Goal: Task Accomplishment & Management: Manage account settings

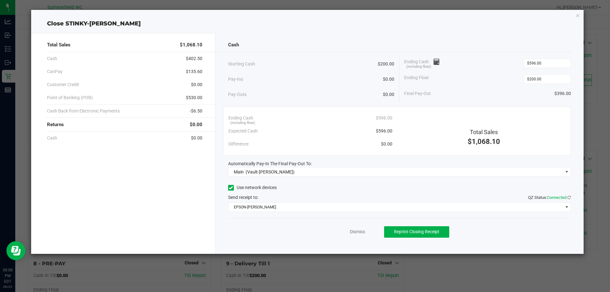
click at [162, 184] on div "Total Sales $1,068.10 Cash $402.50 CanPay $135.60 Customer Credit $0.00 Point o…" at bounding box center [123, 143] width 184 height 221
click at [360, 233] on link "Dismiss" at bounding box center [357, 231] width 15 height 7
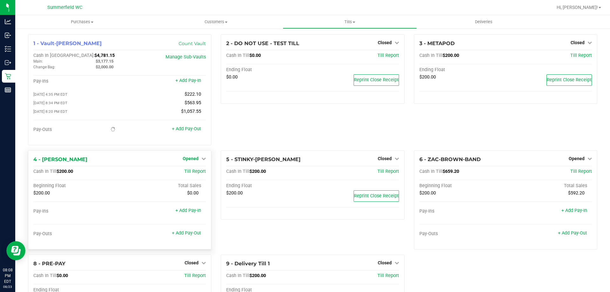
click at [195, 158] on span "Opened" at bounding box center [191, 158] width 16 height 5
click at [192, 172] on link "Close Till" at bounding box center [191, 171] width 17 height 5
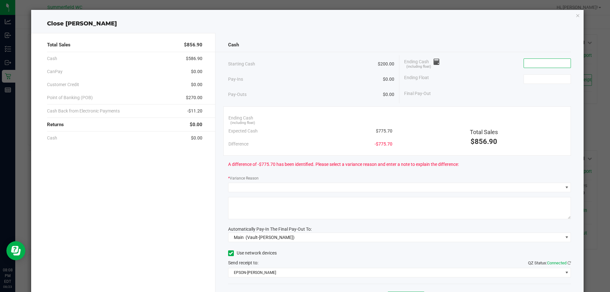
click at [537, 65] on input at bounding box center [547, 63] width 47 height 9
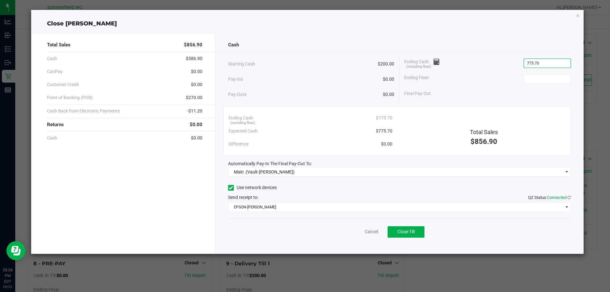
type input "$775.70"
type input "$200.00"
click at [485, 58] on div "Ending Cash (including float) $775.70" at bounding box center [487, 63] width 167 height 16
click at [407, 233] on span "Close Till" at bounding box center [405, 231] width 17 height 5
click at [358, 230] on link "Dismiss" at bounding box center [357, 231] width 15 height 7
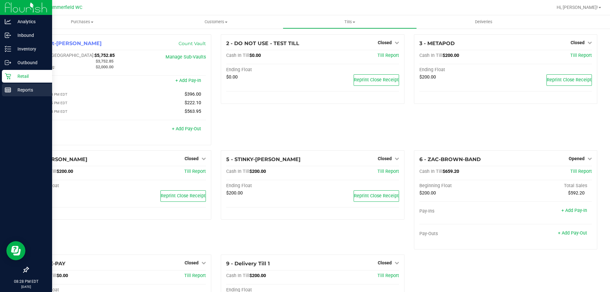
click at [13, 88] on p "Reports" at bounding box center [30, 90] width 38 height 8
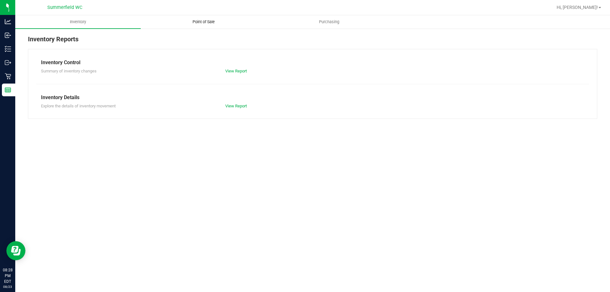
click at [206, 23] on span "Point of Sale" at bounding box center [203, 22] width 39 height 6
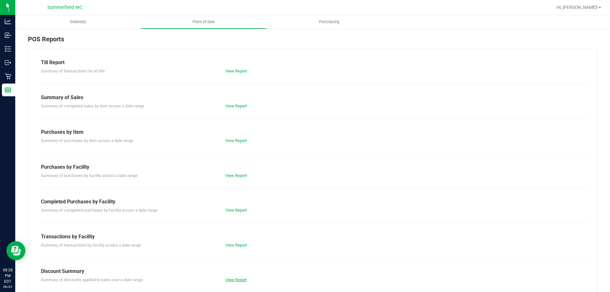
click at [226, 277] on link "View Report" at bounding box center [236, 279] width 22 height 5
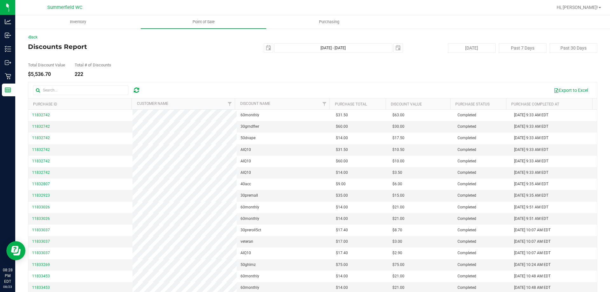
click at [134, 62] on div "Total Discount Value $5,536.70 Total # of Discounts 222" at bounding box center [312, 65] width 569 height 24
click at [194, 22] on span "Point of Sale" at bounding box center [203, 22] width 39 height 6
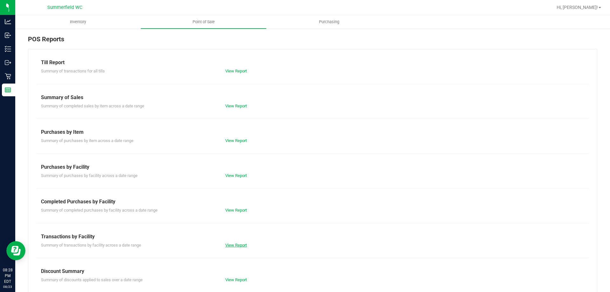
click at [233, 246] on link "View Report" at bounding box center [236, 245] width 22 height 5
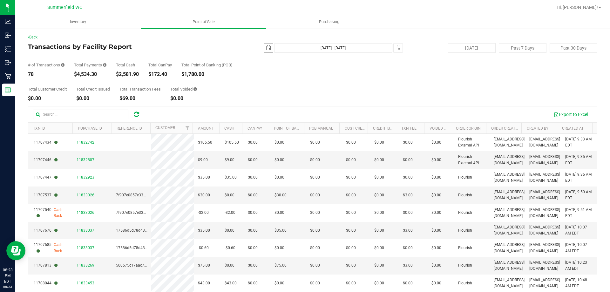
click at [267, 50] on span "select" at bounding box center [268, 47] width 5 height 5
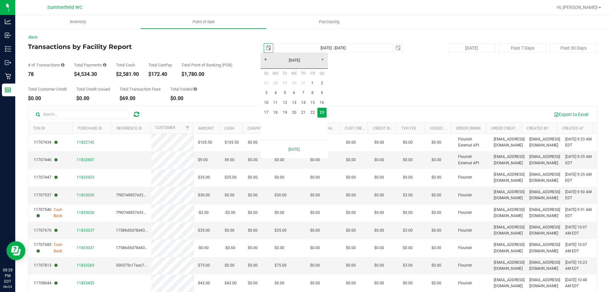
scroll to position [0, 16]
click at [268, 111] on link "17" at bounding box center [266, 113] width 9 height 10
type input "[DATE]"
type input "[DATE] - [DATE]"
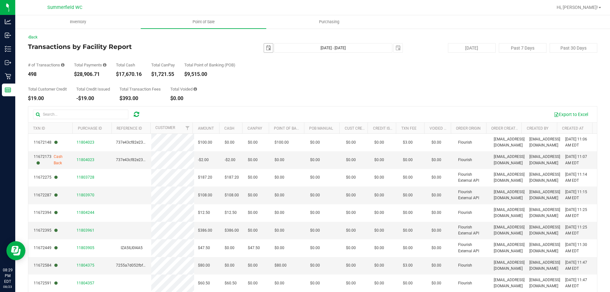
drag, startPoint x: 265, startPoint y: 49, endPoint x: 265, endPoint y: 52, distance: 3.2
click at [266, 49] on span "select" at bounding box center [268, 47] width 5 height 5
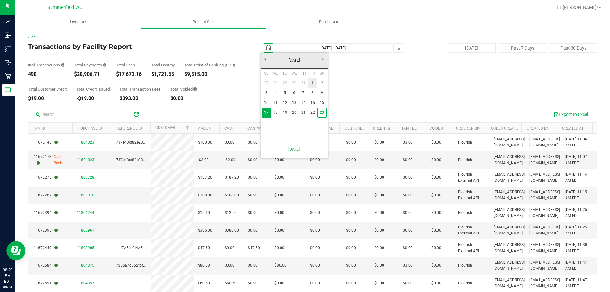
click at [315, 84] on link "1" at bounding box center [312, 83] width 9 height 10
type input "[DATE]"
type input "[DATE] - [DATE]"
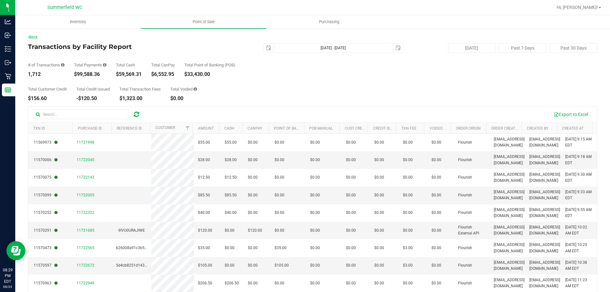
drag, startPoint x: 241, startPoint y: 91, endPoint x: 267, endPoint y: 67, distance: 35.1
click at [244, 88] on div "Total Customer Credit $156.60 Total Credit Issued -$120.50 Total Transaction Fe…" at bounding box center [312, 89] width 569 height 24
click at [264, 49] on span "select" at bounding box center [268, 48] width 9 height 9
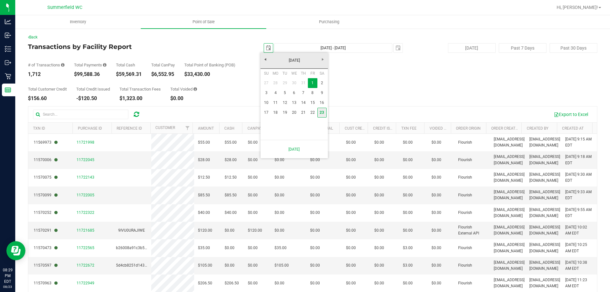
click at [324, 111] on link "23" at bounding box center [321, 113] width 9 height 10
type input "[DATE]"
type input "[DATE] - [DATE]"
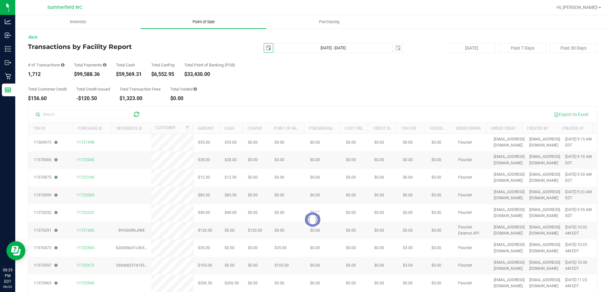
click at [201, 18] on uib-tab-heading "Point of Sale" at bounding box center [203, 21] width 125 height 13
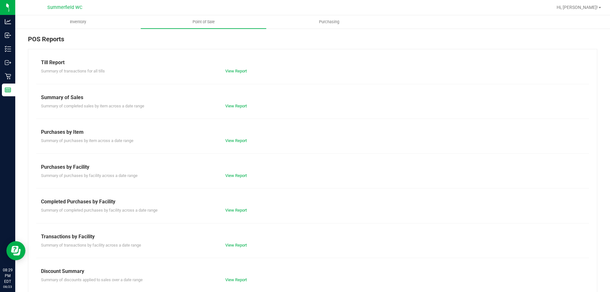
click at [235, 103] on div "View Report" at bounding box center [312, 106] width 184 height 6
click at [236, 110] on div "Till Report Summary of transactions for all tills View Report Summary of Sales …" at bounding box center [312, 188] width 569 height 279
click at [237, 105] on link "View Report" at bounding box center [236, 106] width 22 height 5
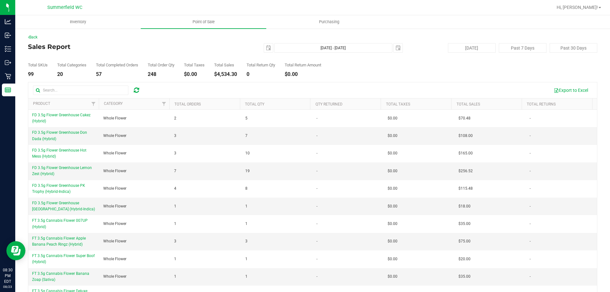
click at [151, 45] on h4 "Sales Report" at bounding box center [123, 46] width 190 height 7
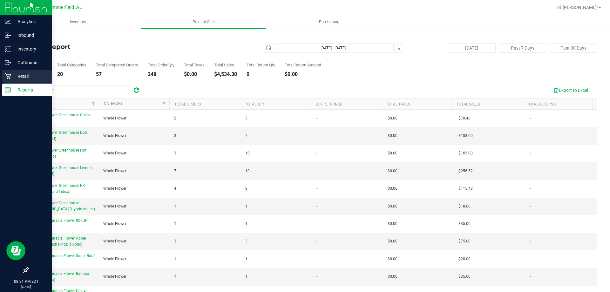
click at [26, 76] on p "Retail" at bounding box center [30, 76] width 38 height 8
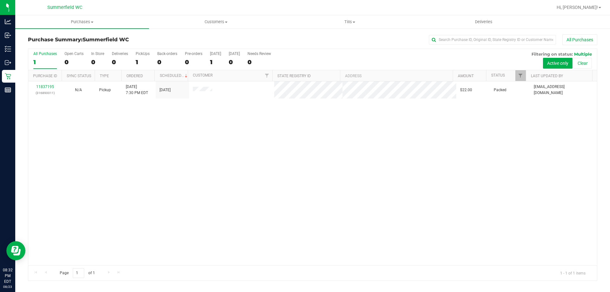
click at [230, 131] on div "11837195 (316890011) N/A Pickup [DATE] 7:30 PM EDT 8/23/2025 $22.00 Packed [EMA…" at bounding box center [312, 173] width 569 height 184
click at [355, 21] on span "Tills" at bounding box center [349, 22] width 133 height 6
click at [309, 39] on span "Manage tills" at bounding box center [304, 38] width 43 height 5
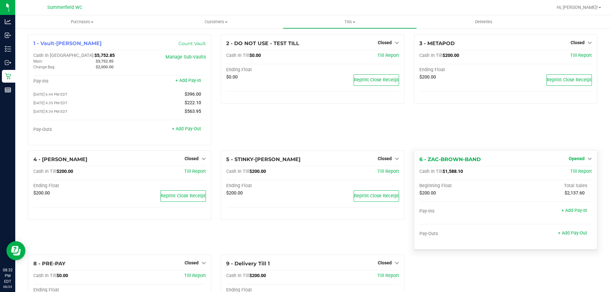
click at [579, 159] on span "Opened" at bounding box center [577, 158] width 16 height 5
click at [569, 174] on link "Close Till" at bounding box center [577, 171] width 17 height 5
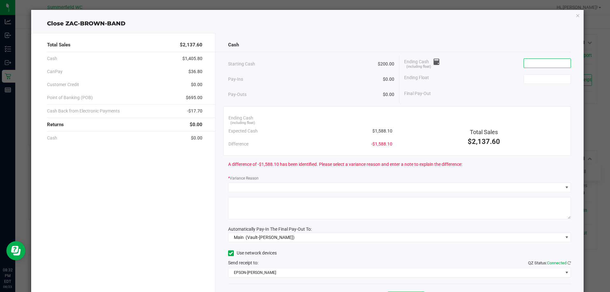
click at [540, 65] on input at bounding box center [547, 63] width 47 height 9
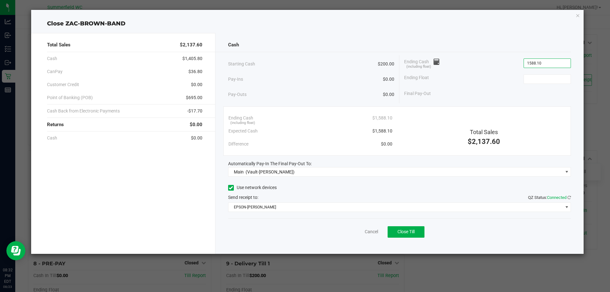
type input "$1,588.10"
type input "$200.00"
click at [511, 46] on div "Cash" at bounding box center [399, 45] width 343 height 14
click at [411, 235] on button "Close Till" at bounding box center [406, 231] width 37 height 11
click at [356, 230] on link "Dismiss" at bounding box center [357, 231] width 15 height 7
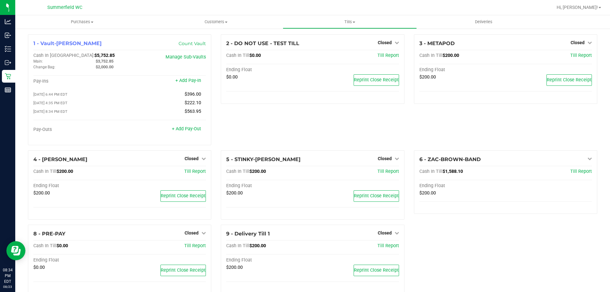
click at [289, 116] on div "2 - DO NOT USE - TEST TILL Closed Open Till Cash In Till $0.00 Till Report Endi…" at bounding box center [312, 92] width 193 height 116
click at [349, 23] on span "Tills" at bounding box center [349, 22] width 133 height 6
click at [302, 38] on span "Manage tills" at bounding box center [304, 38] width 43 height 5
click at [259, 134] on div "2 - DO NOT USE - TEST TILL Closed Open Till Cash In Till $0.00 Till Report Endi…" at bounding box center [312, 92] width 193 height 116
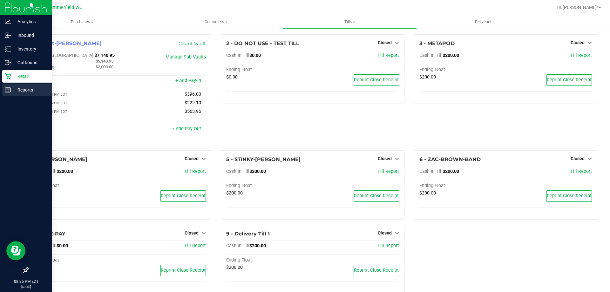
click at [12, 87] on p "Reports" at bounding box center [30, 90] width 38 height 8
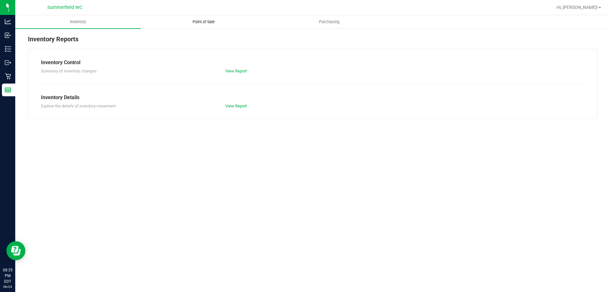
click at [196, 22] on span "Point of Sale" at bounding box center [203, 22] width 39 height 6
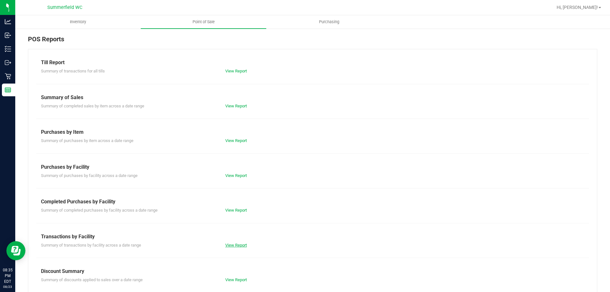
click at [232, 246] on link "View Report" at bounding box center [236, 245] width 22 height 5
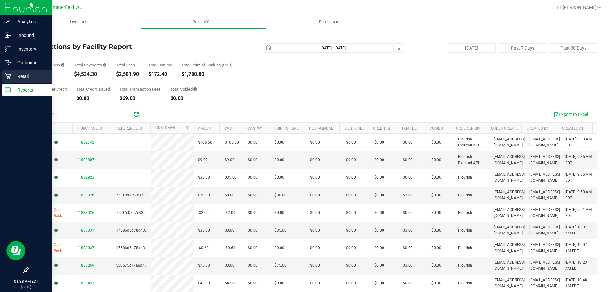
click at [17, 74] on p "Retail" at bounding box center [30, 76] width 38 height 8
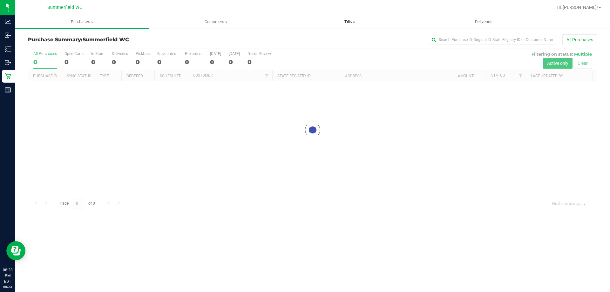
drag, startPoint x: 343, startPoint y: 20, endPoint x: 341, endPoint y: 26, distance: 6.9
click at [343, 20] on span "Tills" at bounding box center [349, 22] width 133 height 6
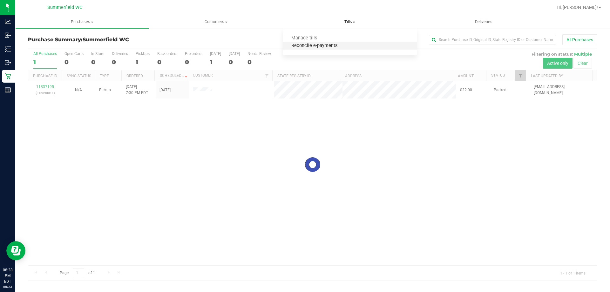
click at [341, 44] on span "Reconcile e-payments" at bounding box center [314, 45] width 63 height 5
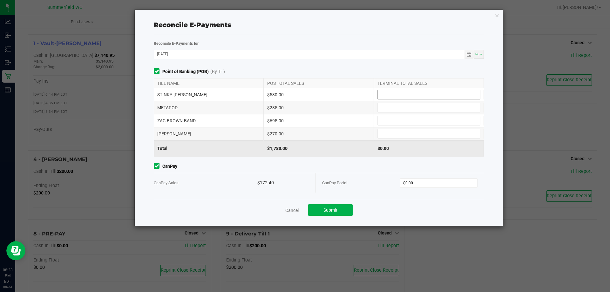
click at [404, 98] on input at bounding box center [429, 94] width 102 height 9
type input "$530.00"
type input "$285.00"
type input "9"
type input "$695.00"
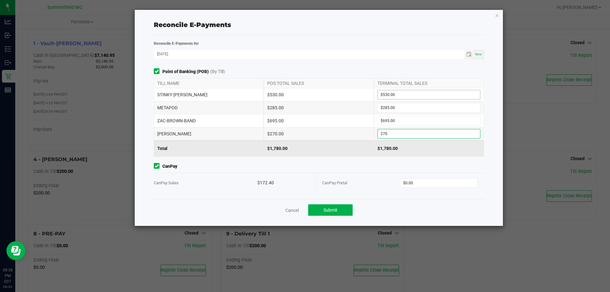
type input "$270.00"
type input "$172.40"
click at [349, 210] on button "Submit" at bounding box center [330, 209] width 44 height 11
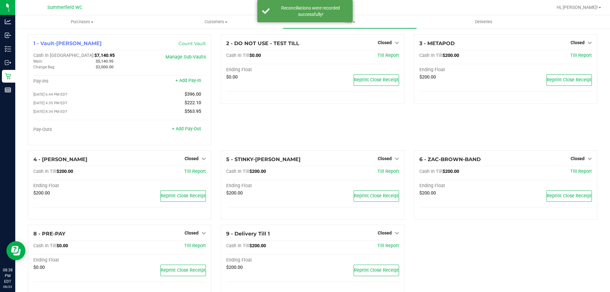
click at [315, 123] on div "2 - DO NOT USE - TEST TILL Closed Open Till Cash In Till $0.00 Till Report Endi…" at bounding box center [312, 92] width 193 height 116
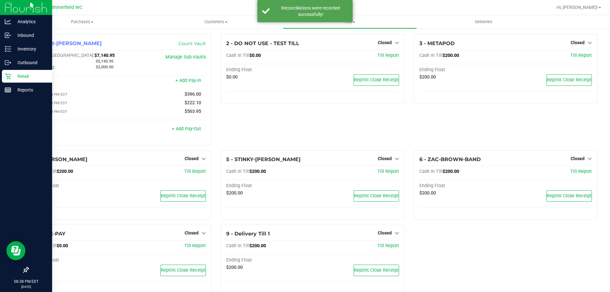
click at [9, 73] on div "Retail" at bounding box center [27, 76] width 50 height 13
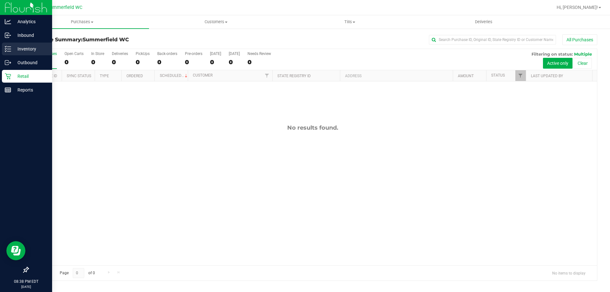
click at [27, 47] on p "Inventory" at bounding box center [30, 49] width 38 height 8
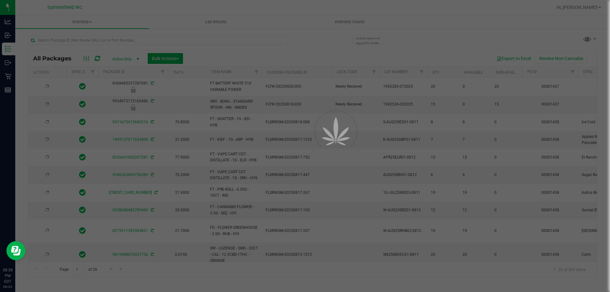
click at [341, 18] on div at bounding box center [305, 146] width 610 height 292
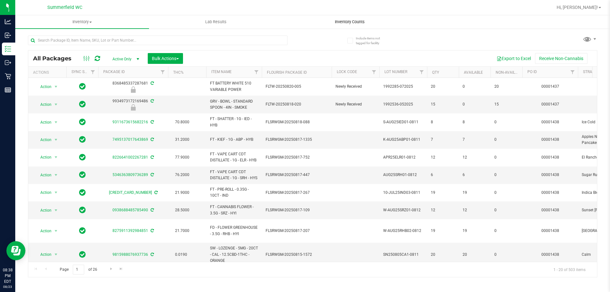
click at [342, 20] on span "Inventory Counts" at bounding box center [349, 22] width 47 height 6
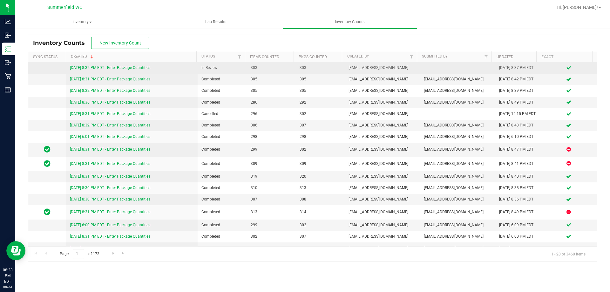
click at [105, 70] on link "[DATE] 8:32 PM EDT - Enter Package Quantities" at bounding box center [110, 67] width 80 height 4
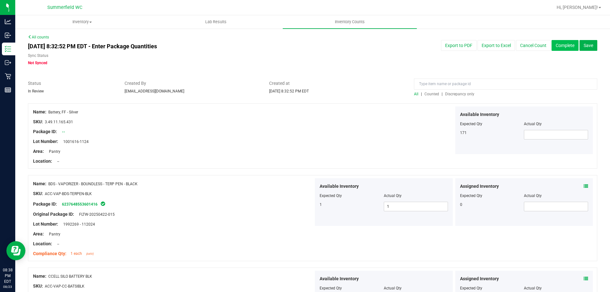
click at [551, 45] on button "Complete" at bounding box center [564, 45] width 27 height 11
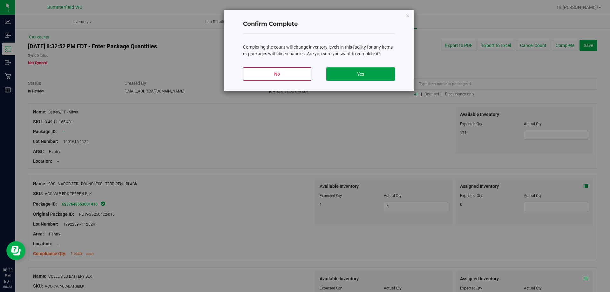
click at [358, 75] on button "Yes" at bounding box center [360, 73] width 68 height 13
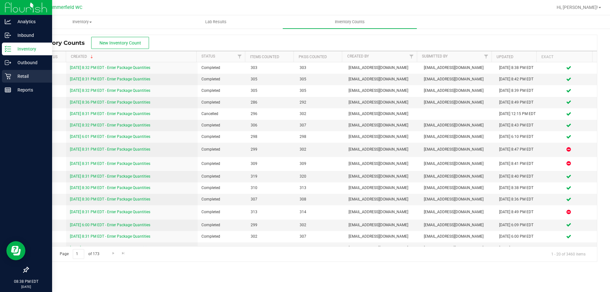
click at [14, 72] on div "Retail" at bounding box center [27, 76] width 50 height 13
